Goal: Task Accomplishment & Management: Manage account settings

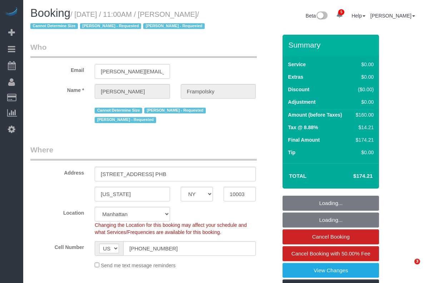
select select "NY"
select select "number:59"
select select "number:72"
select select "number:15"
select select "number:7"
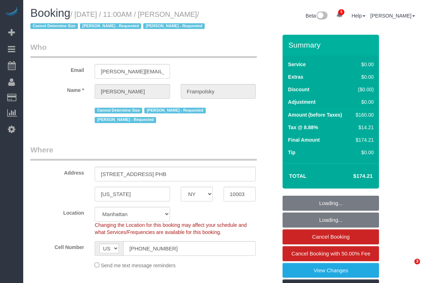
select select "spot1"
select select "object:1366"
select select "1"
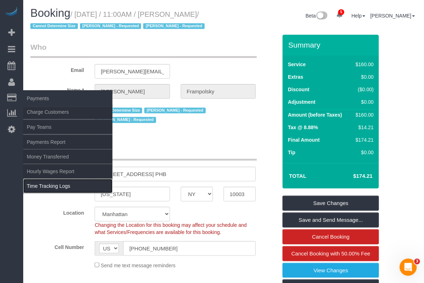
click at [54, 183] on link "Time Tracking Logs" at bounding box center [67, 186] width 89 height 14
